Goal: Transaction & Acquisition: Purchase product/service

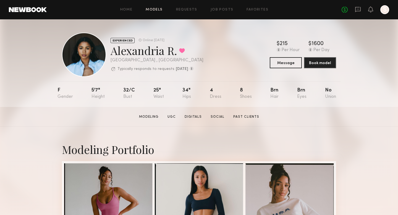
click at [157, 9] on link "Models" at bounding box center [154, 10] width 17 height 4
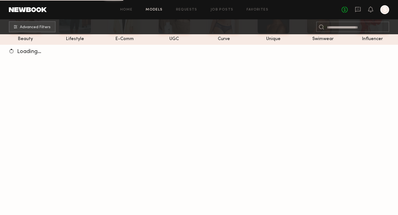
scroll to position [66, 0]
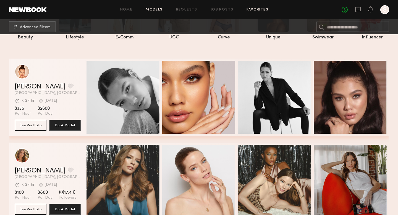
click at [251, 9] on link "Favorites" at bounding box center [258, 10] width 22 height 4
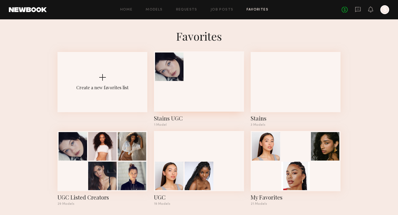
scroll to position [4, 0]
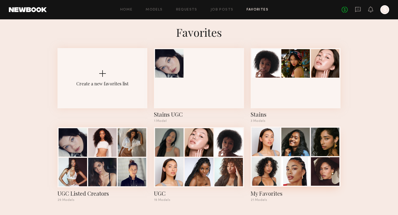
click at [261, 146] on div at bounding box center [266, 142] width 28 height 28
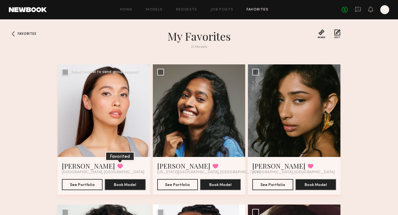
click at [117, 165] on button at bounding box center [120, 166] width 6 height 5
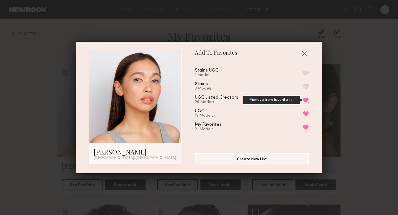
click at [306, 101] on button "Remove from favorite list" at bounding box center [306, 100] width 6 height 5
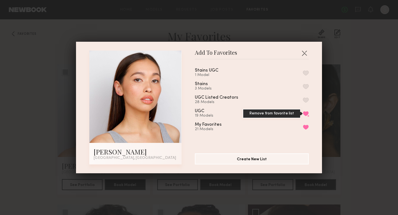
click at [306, 111] on button "Remove from favorite list" at bounding box center [306, 113] width 6 height 5
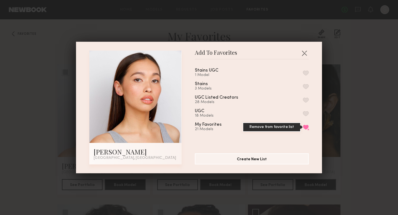
click at [306, 126] on button "Remove from favorite list" at bounding box center [306, 127] width 6 height 5
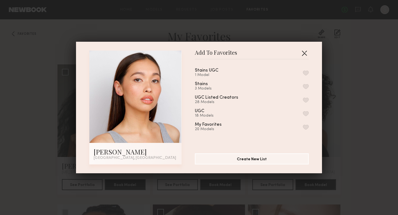
click at [306, 50] on button "button" at bounding box center [304, 53] width 9 height 9
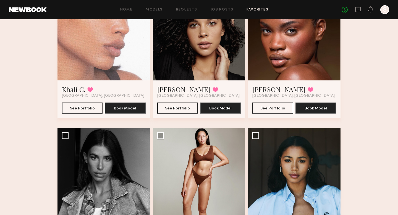
scroll to position [366, 0]
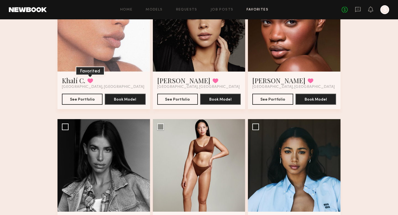
click at [88, 82] on button at bounding box center [90, 80] width 6 height 5
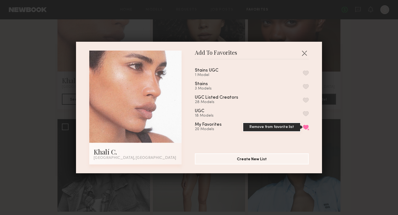
click at [305, 126] on button "Remove from favorite list" at bounding box center [306, 127] width 6 height 5
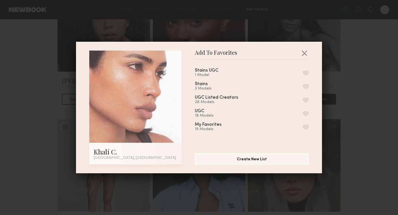
click at [374, 74] on div "Add To Favorites Khalí C. [GEOGRAPHIC_DATA], [GEOGRAPHIC_DATA] Add To Favorites…" at bounding box center [199, 107] width 398 height 215
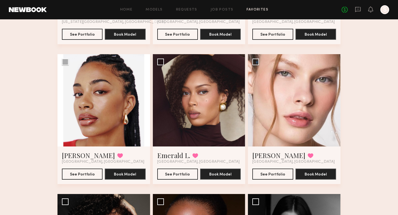
scroll to position [0, 0]
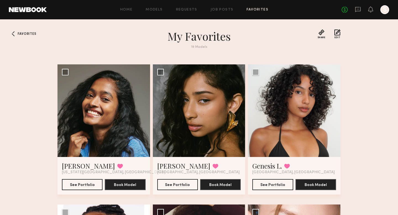
click at [153, 7] on div "Home Models Requests Job Posts Favorites Sign Out No fees up to $5,000 S" at bounding box center [218, 9] width 343 height 9
click at [153, 11] on link "Models" at bounding box center [154, 10] width 17 height 4
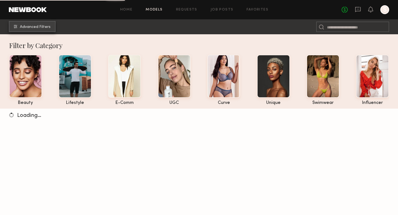
click at [35, 27] on span "Advanced Filters" at bounding box center [35, 27] width 31 height 4
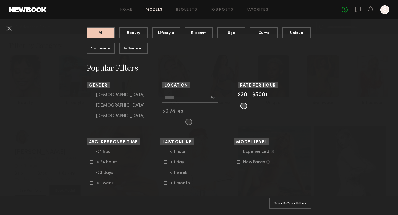
scroll to position [57, 0]
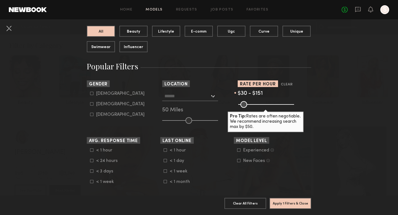
drag, startPoint x: 291, startPoint y: 106, endPoint x: 254, endPoint y: 106, distance: 37.1
type input "***"
click at [254, 106] on input "range" at bounding box center [266, 104] width 56 height 7
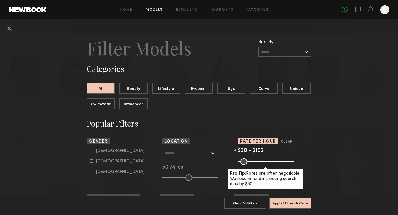
scroll to position [10, 0]
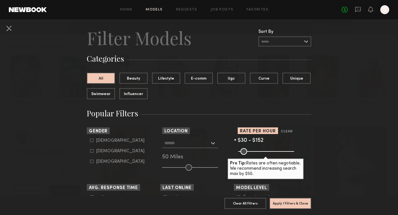
click at [92, 150] on icon at bounding box center [91, 150] width 3 height 3
type input "**"
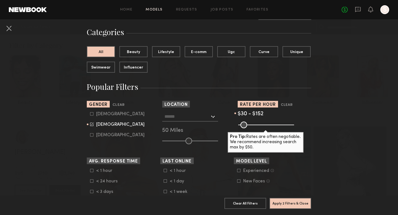
scroll to position [55, 0]
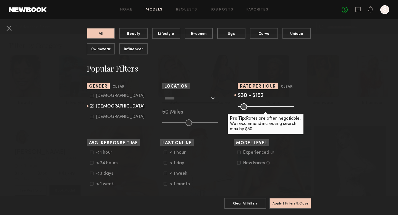
click at [183, 97] on input "text" at bounding box center [187, 97] width 45 height 9
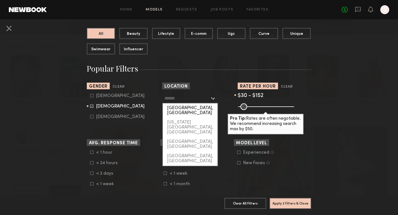
click at [182, 105] on div "[GEOGRAPHIC_DATA], [GEOGRAPHIC_DATA]" at bounding box center [190, 110] width 55 height 14
type input "**********"
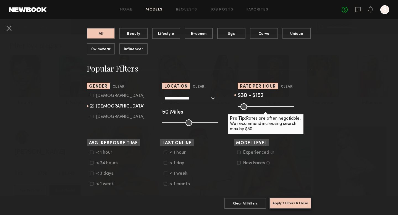
click at [298, 206] on button "Apply 3 Filters & Close" at bounding box center [291, 203] width 42 height 11
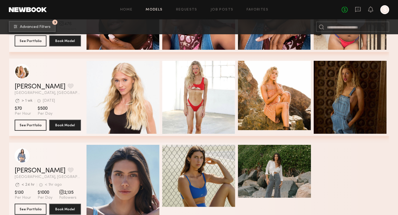
scroll to position [5629, 0]
